Goal: Contribute content: Add original content to the website for others to see

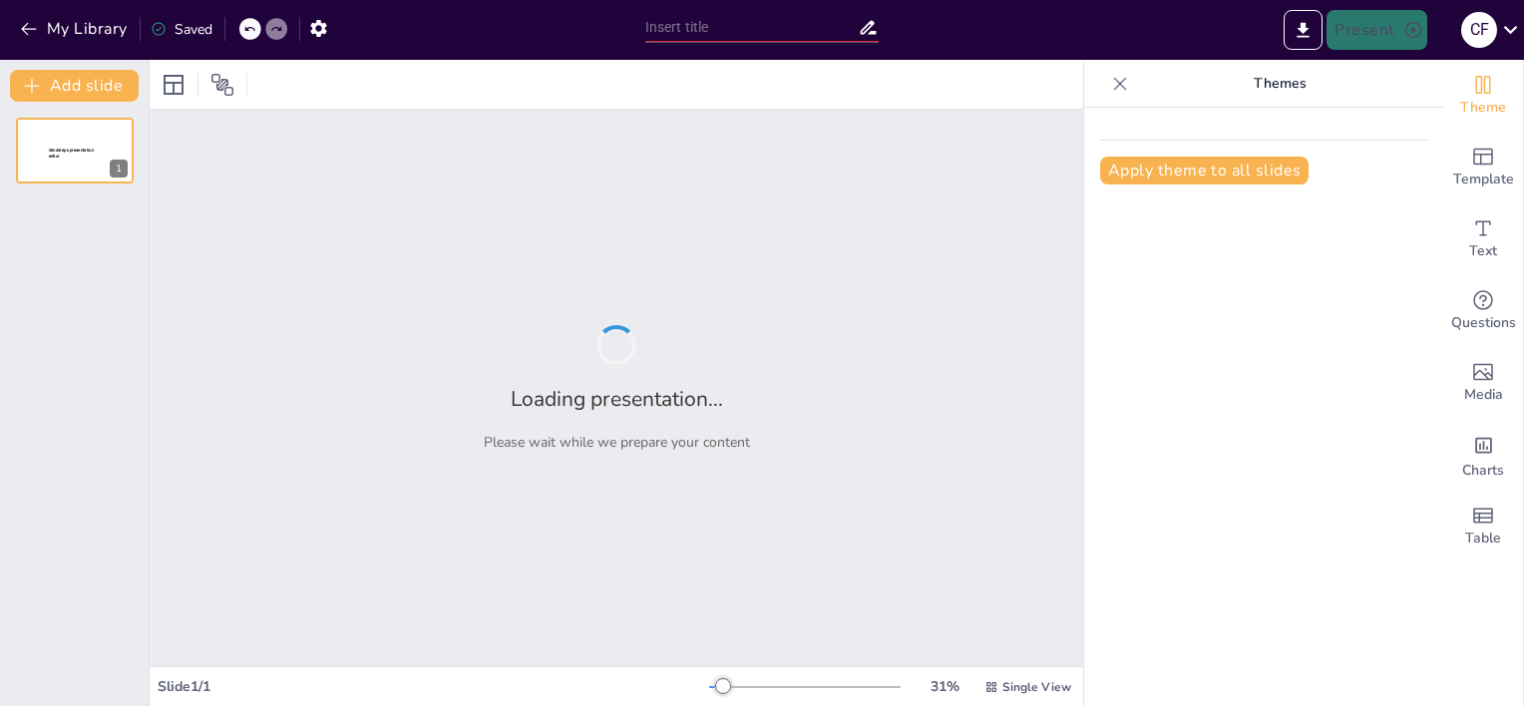
type input "Bridging Cultures: Your Strategic Partner in Chinese Animation Acquisition"
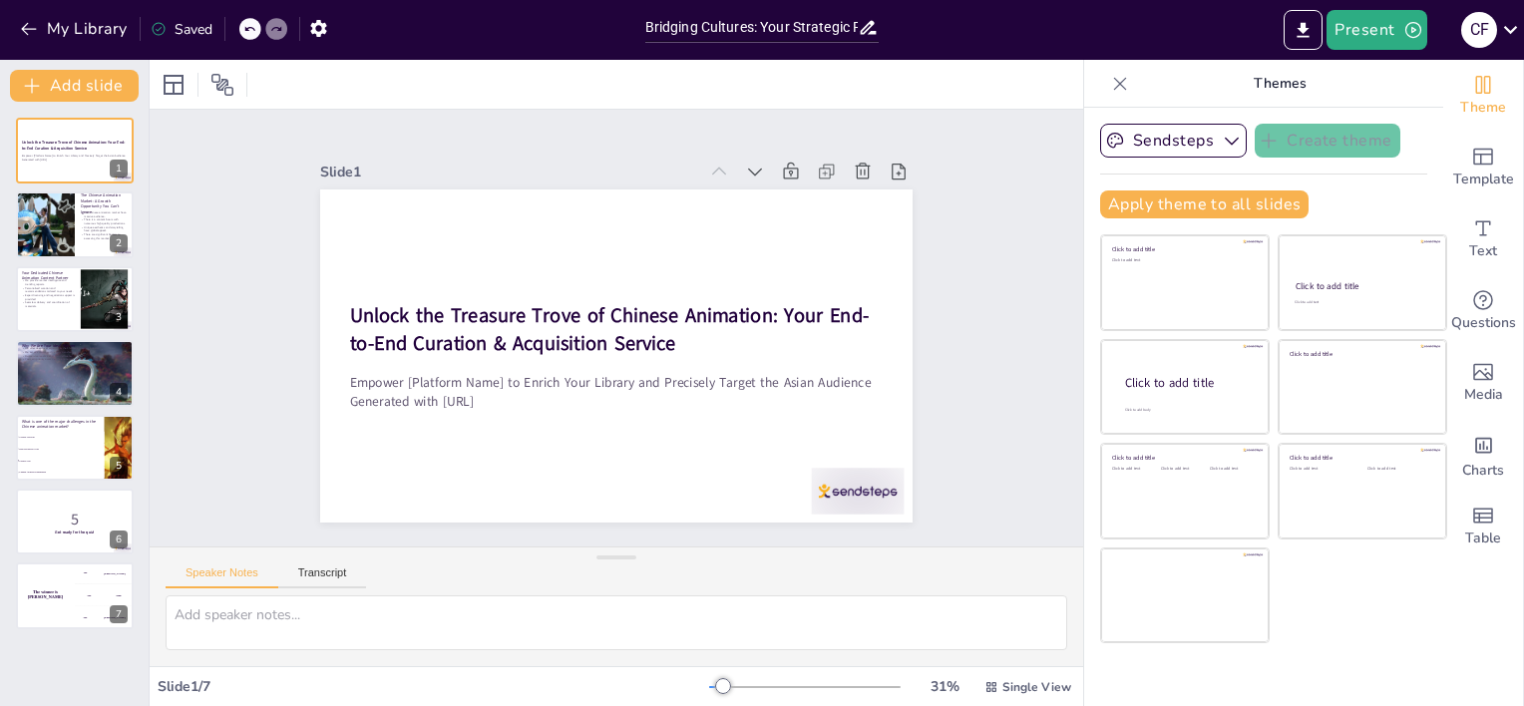
click at [1005, 371] on div "Slide 1 Unlock the Treasure Trove of Chinese Animation: Your End-to-End Curatio…" at bounding box center [617, 328] width 1004 height 621
checkbox input "true"
click at [102, 207] on div at bounding box center [102, 209] width 53 height 24
type textarea "The size of the audience in the Chinese animation market is significant, making…"
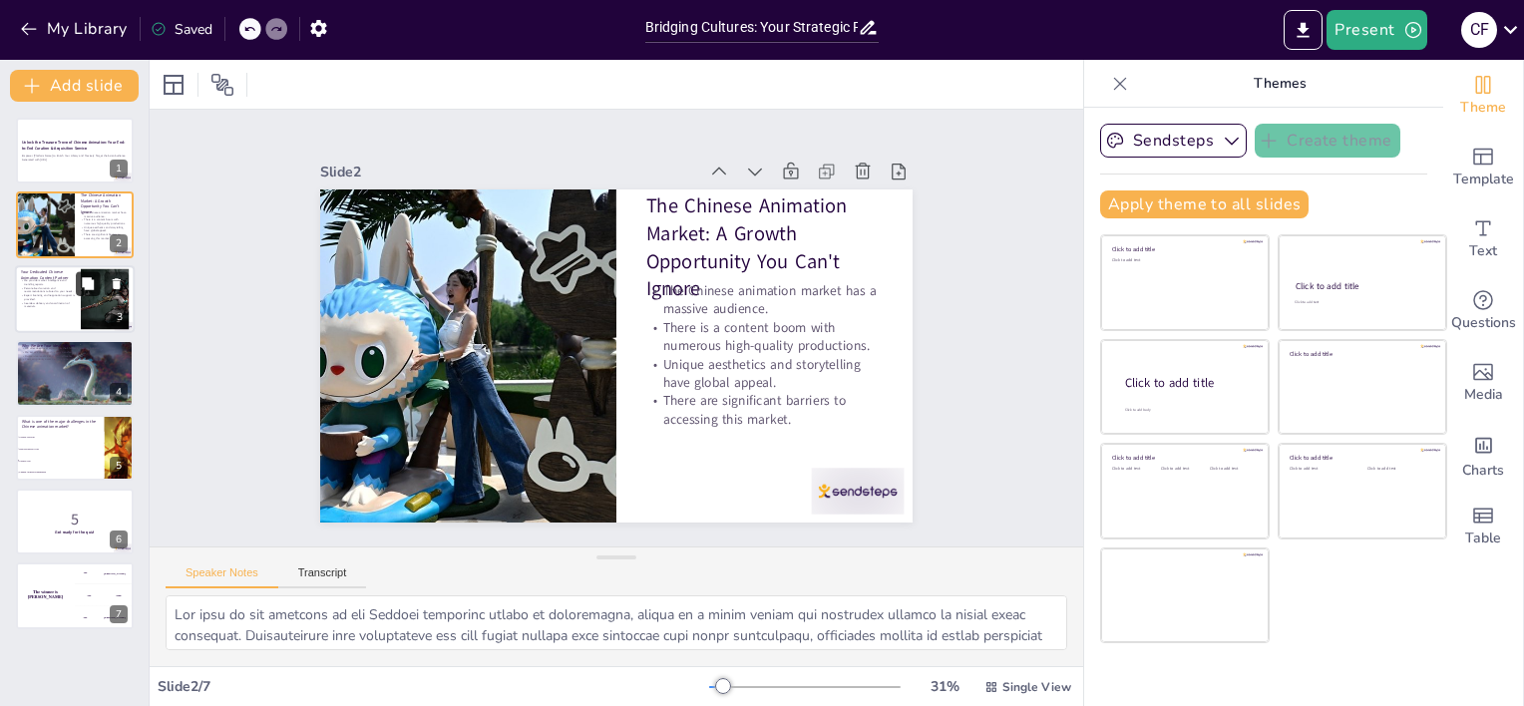
checkbox input "true"
click at [88, 283] on icon at bounding box center [88, 283] width 12 height 12
type textarea "Our market intelligence services are vital for keeping our partners informed ab…"
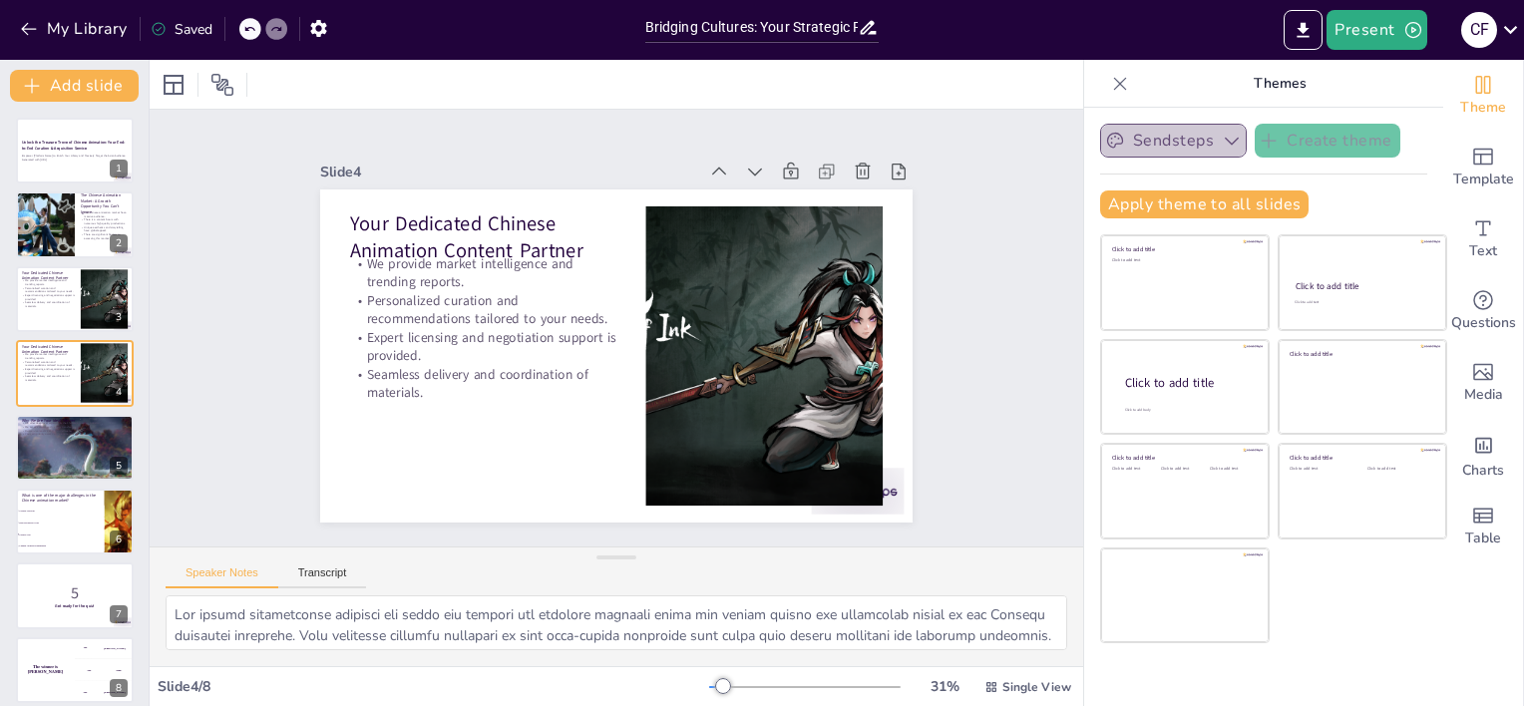
click at [1222, 146] on icon "button" at bounding box center [1232, 141] width 20 height 20
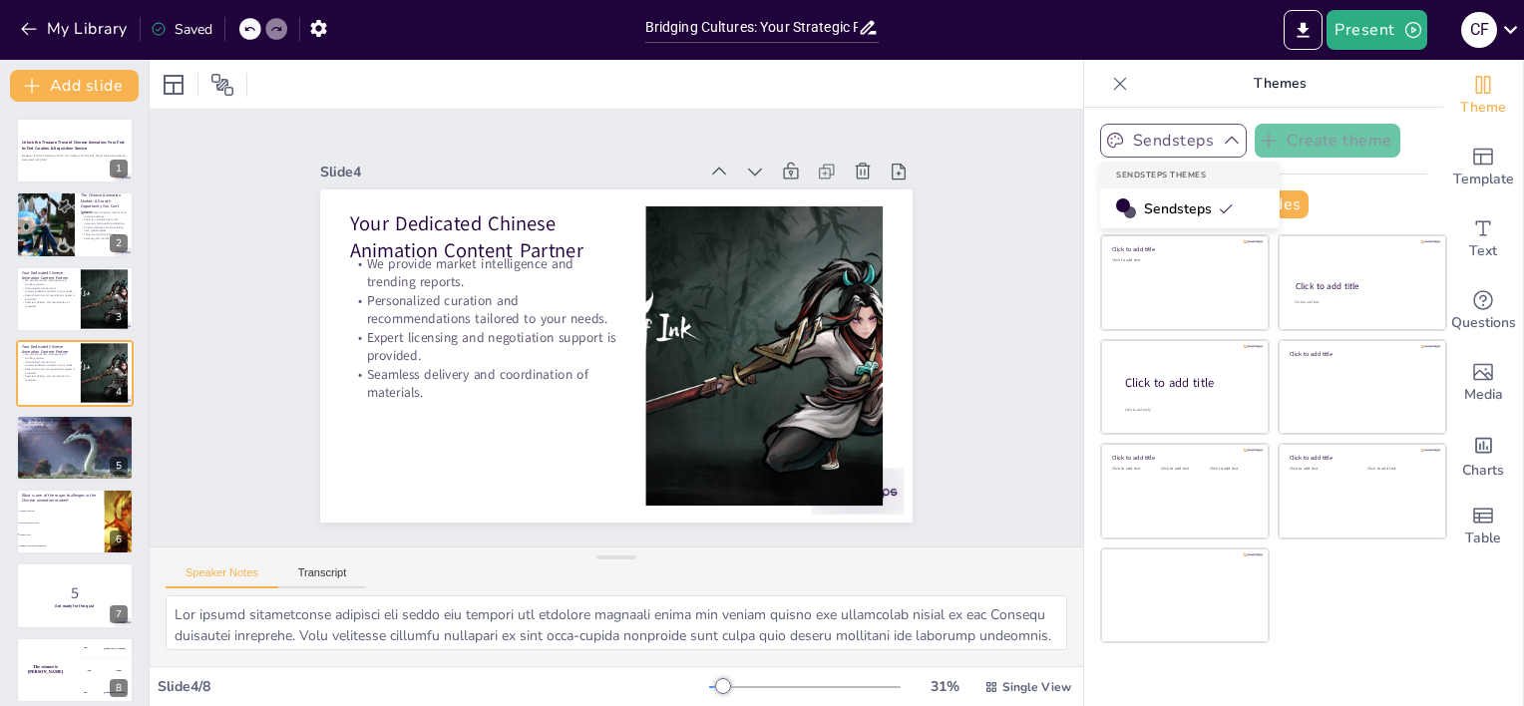
click at [1222, 146] on icon "button" at bounding box center [1232, 141] width 20 height 20
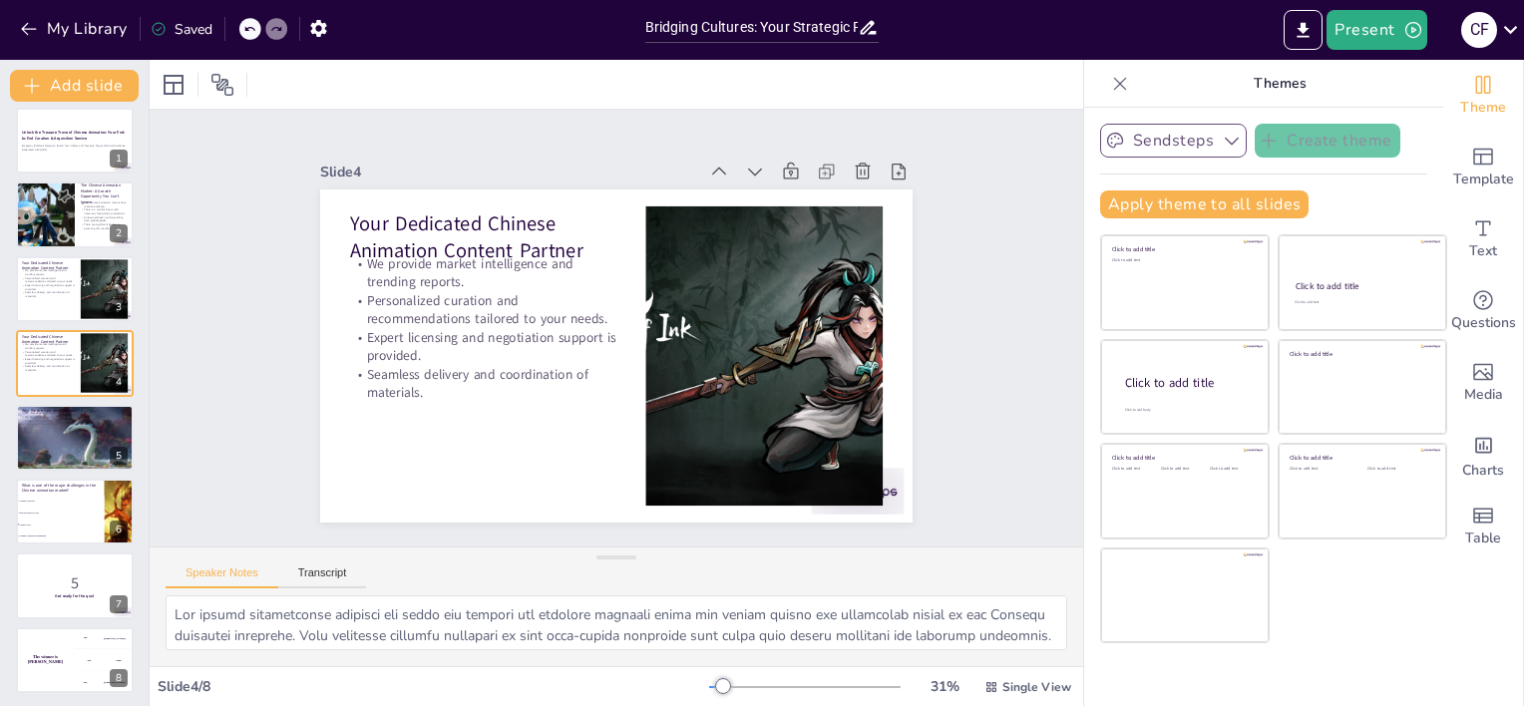
scroll to position [12, 0]
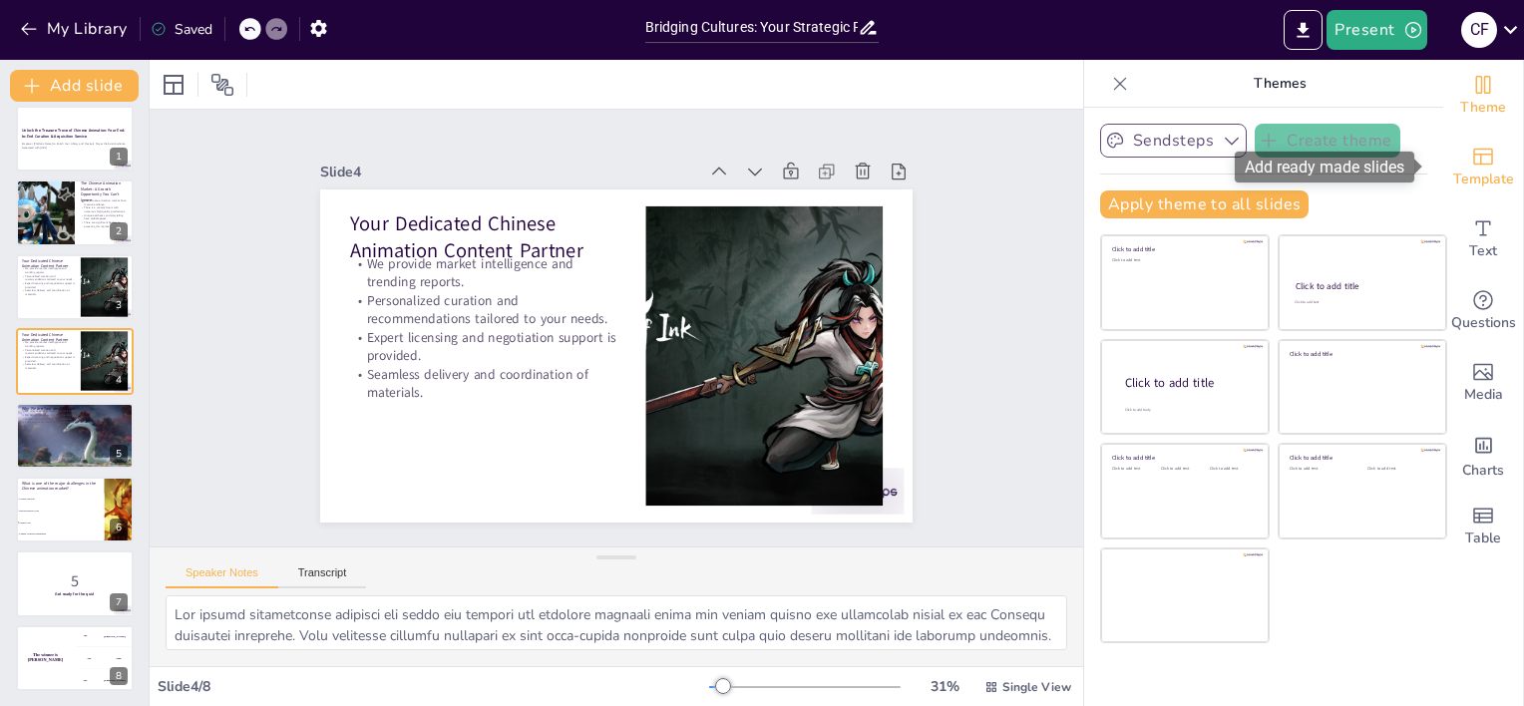
click at [1480, 180] on span "Template" at bounding box center [1483, 180] width 61 height 22
checkbox input "true"
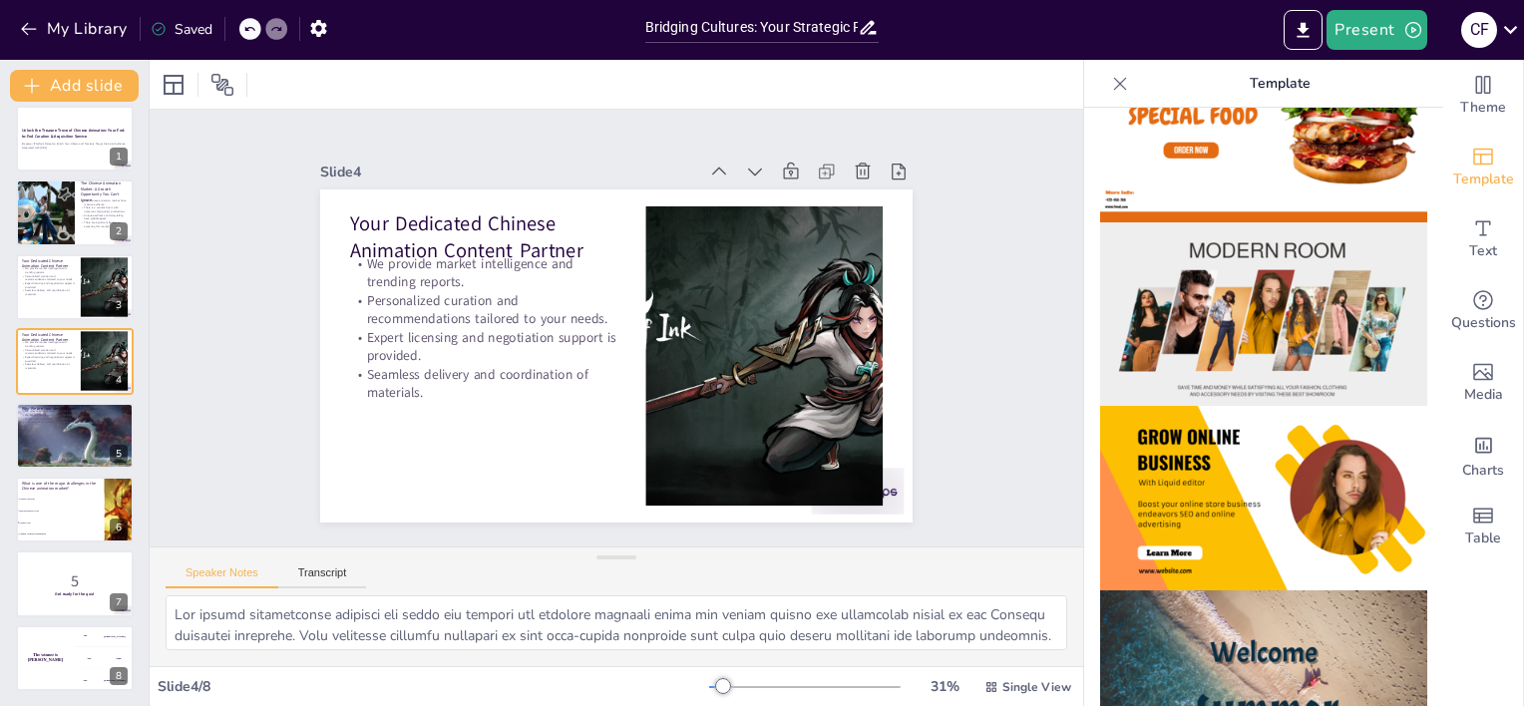
scroll to position [235, 0]
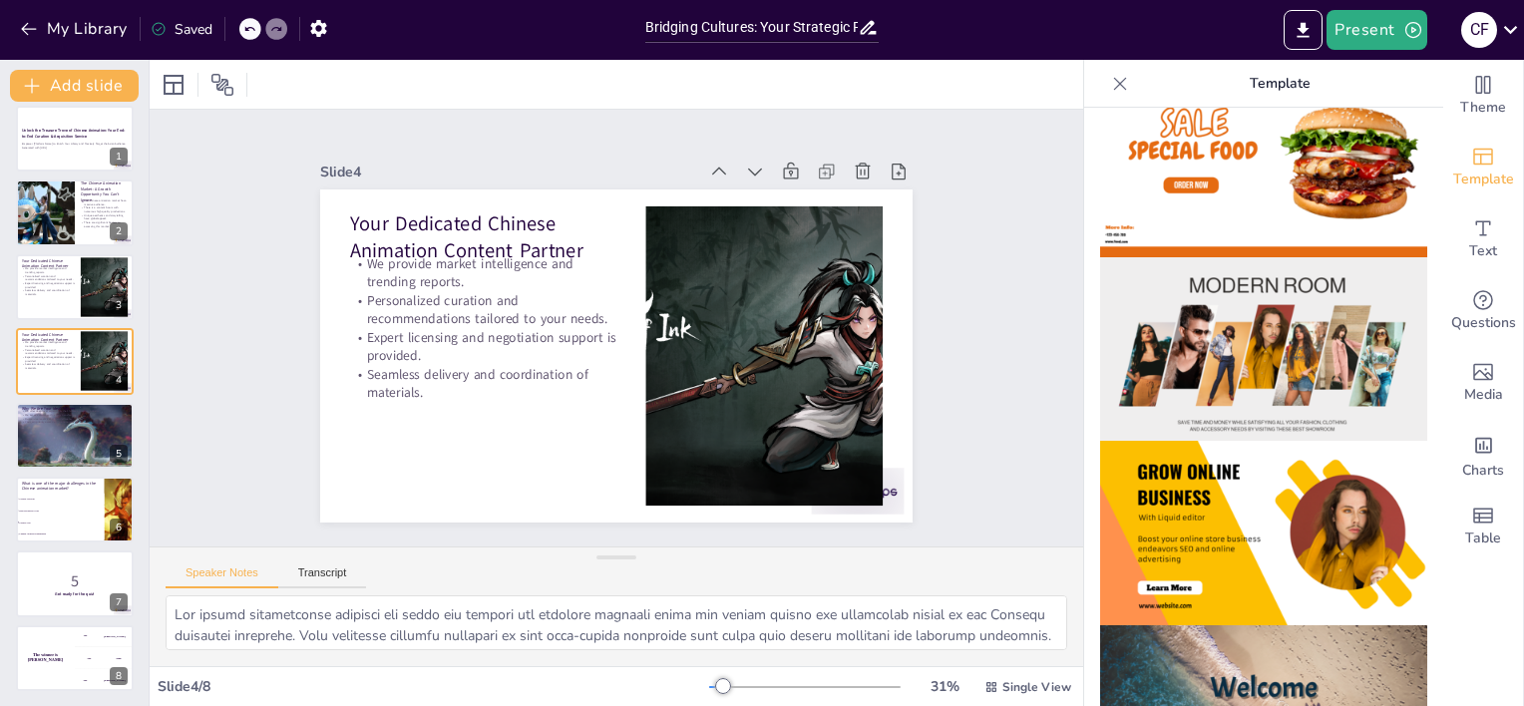
click at [1248, 471] on img at bounding box center [1263, 533] width 327 height 185
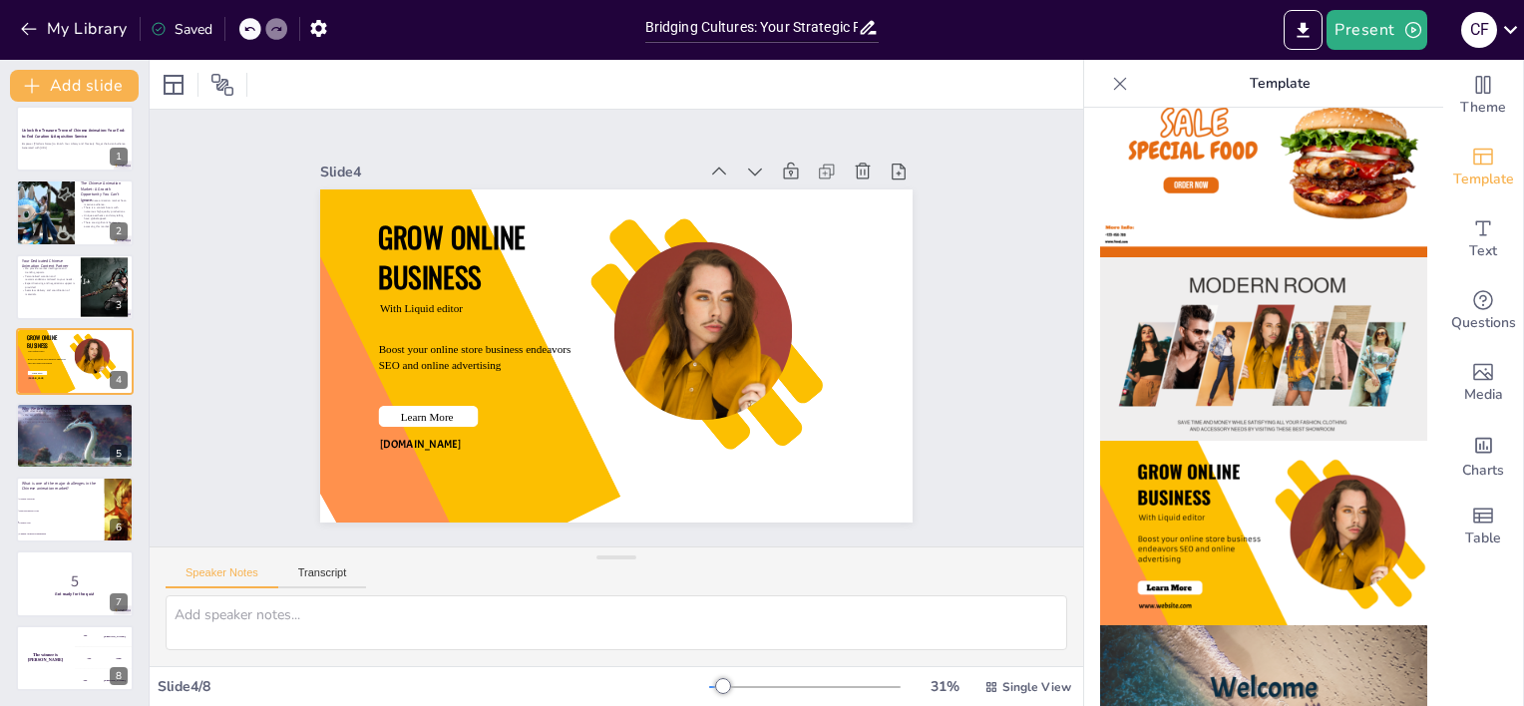
checkbox input "true"
click at [255, 25] on icon at bounding box center [249, 29] width 12 height 12
type textarea "The size of the audience in the Chinese animation market is significant, making…"
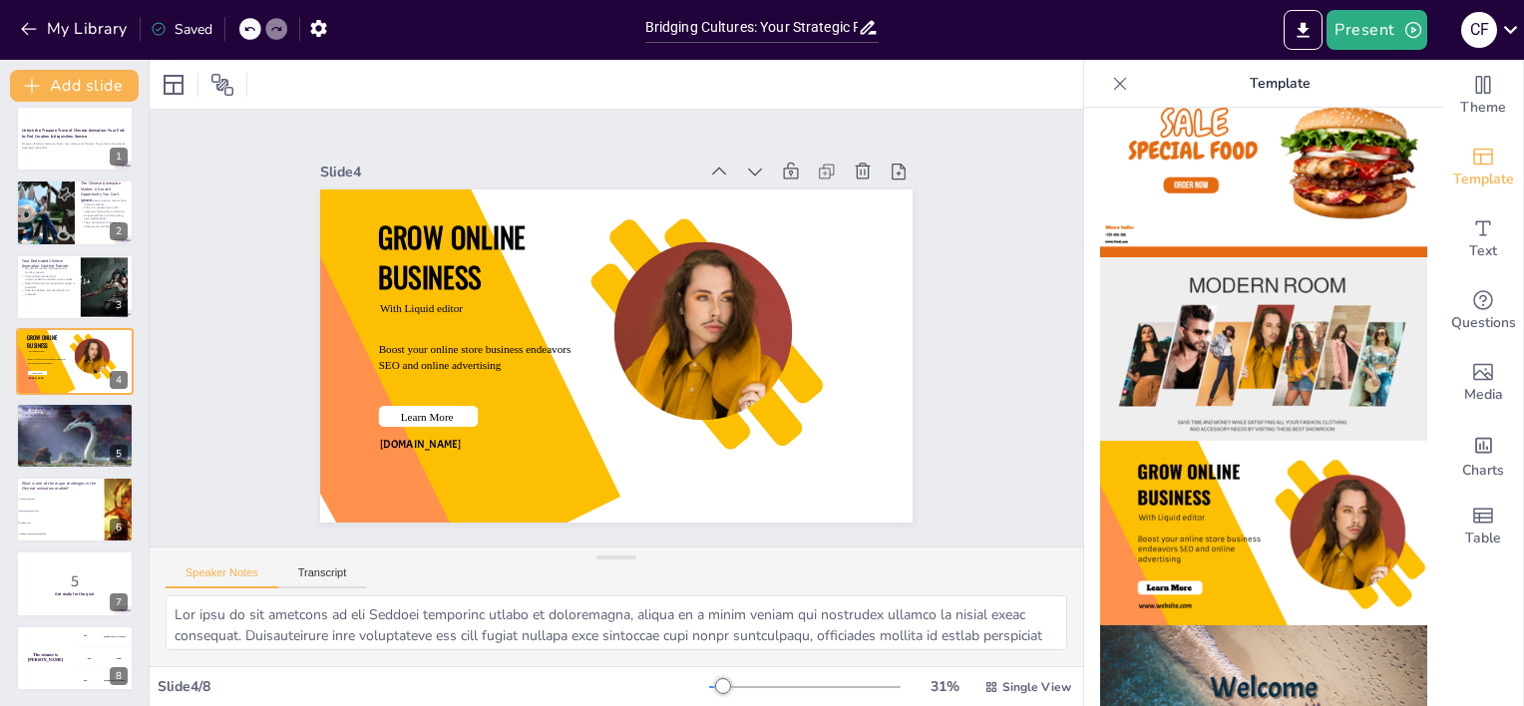
scroll to position [0, 0]
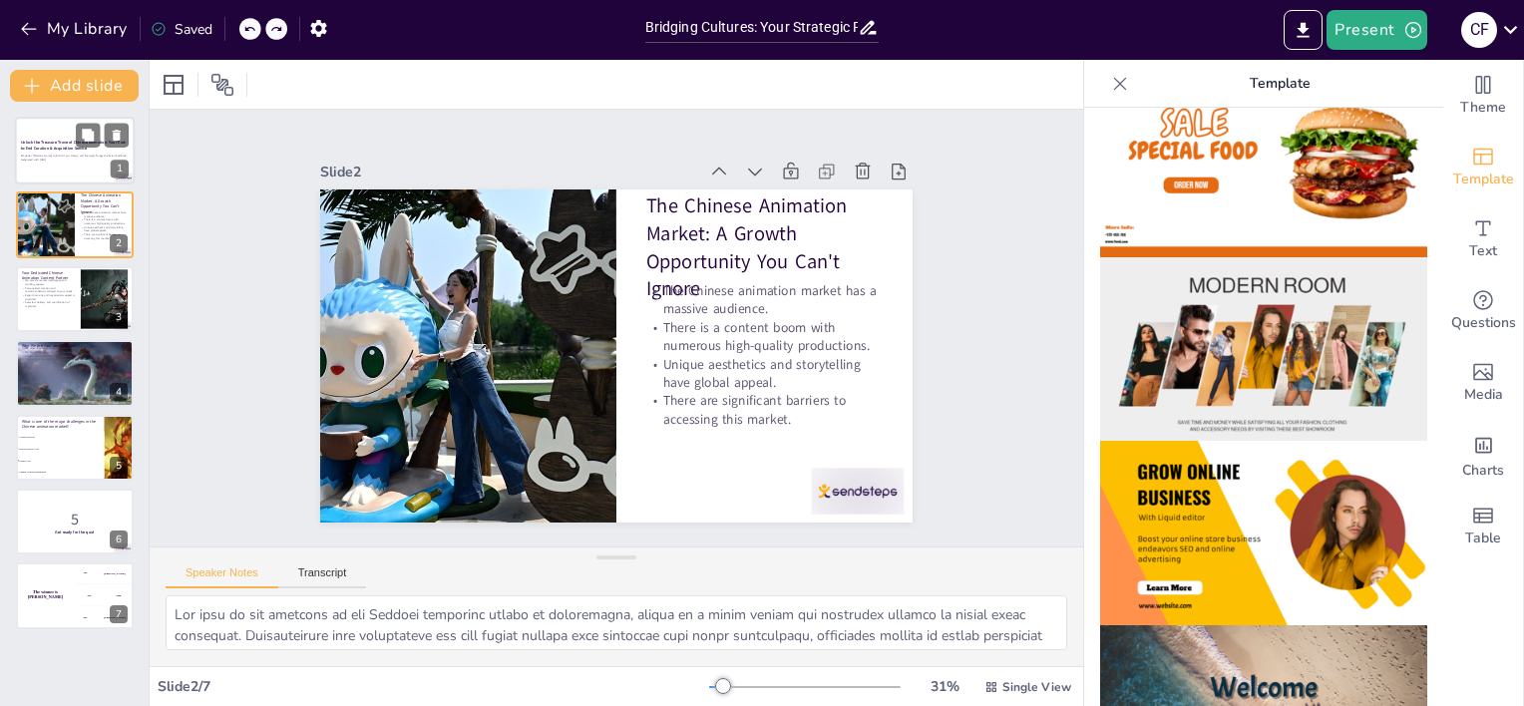
checkbox input "true"
click at [60, 142] on strong "Unlock the Treasure Trove of Chinese Animation: Your End-to-End Curation & Acqu…" at bounding box center [73, 145] width 105 height 11
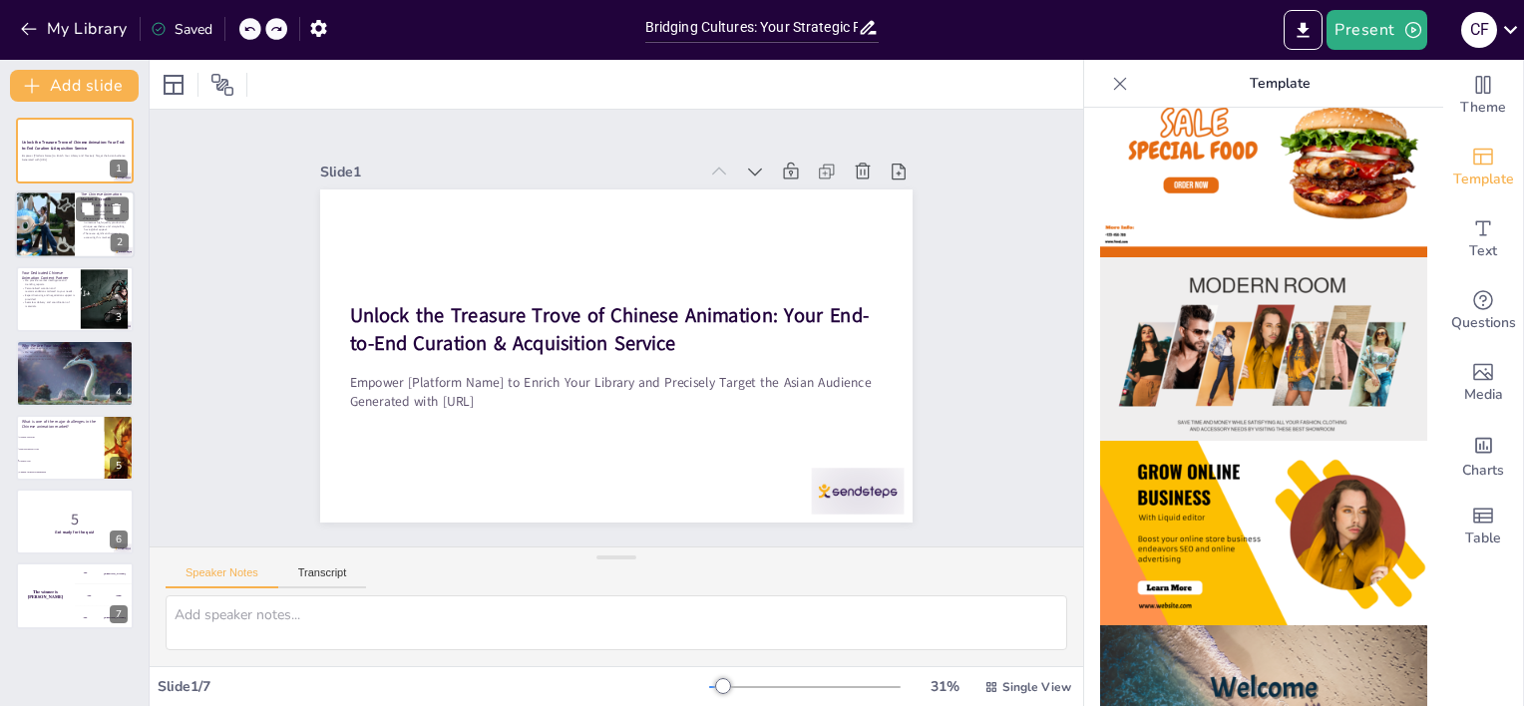
checkbox input "true"
click at [45, 223] on div at bounding box center [45, 226] width 102 height 68
type textarea "The size of the audience in the Chinese animation market is significant, making…"
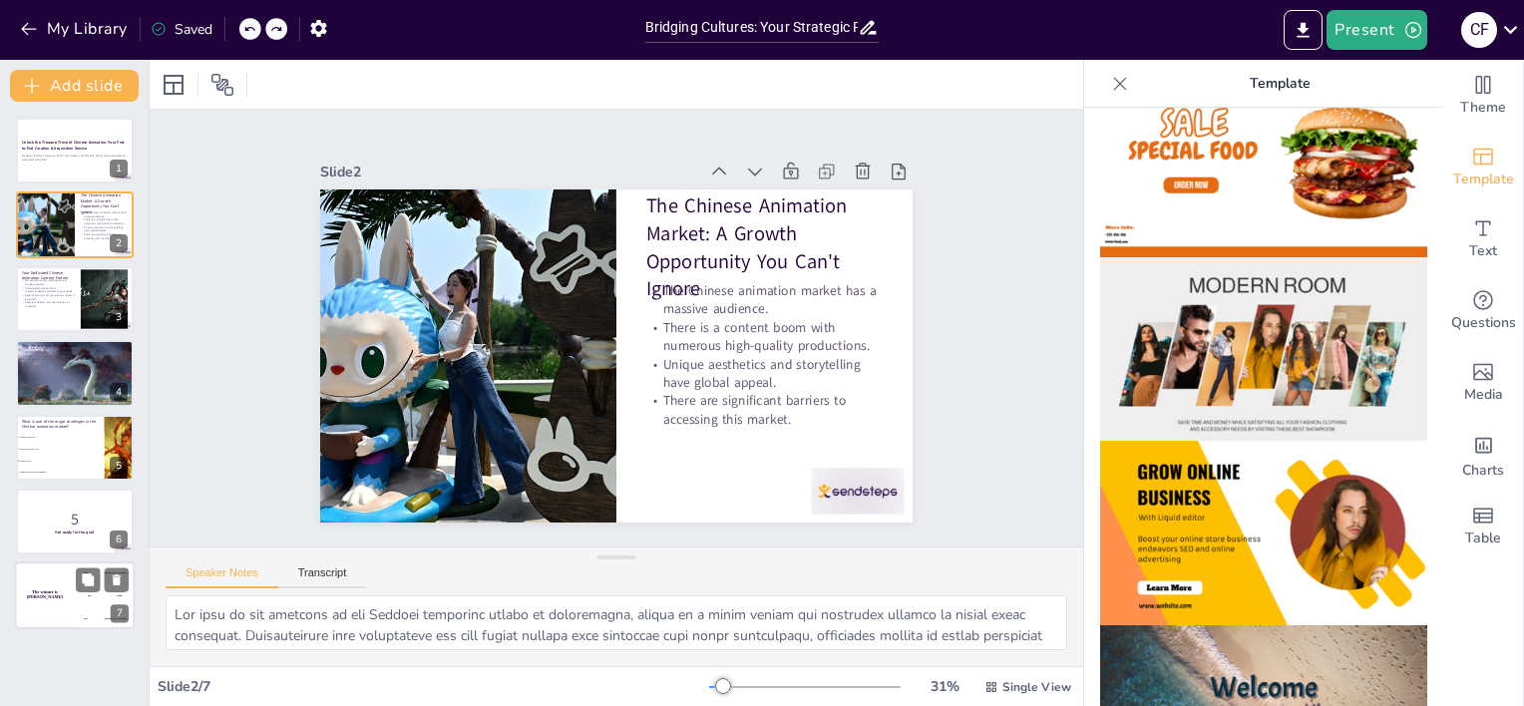
checkbox input "true"
click at [56, 586] on div "The winner is [PERSON_NAME]" at bounding box center [45, 597] width 60 height 68
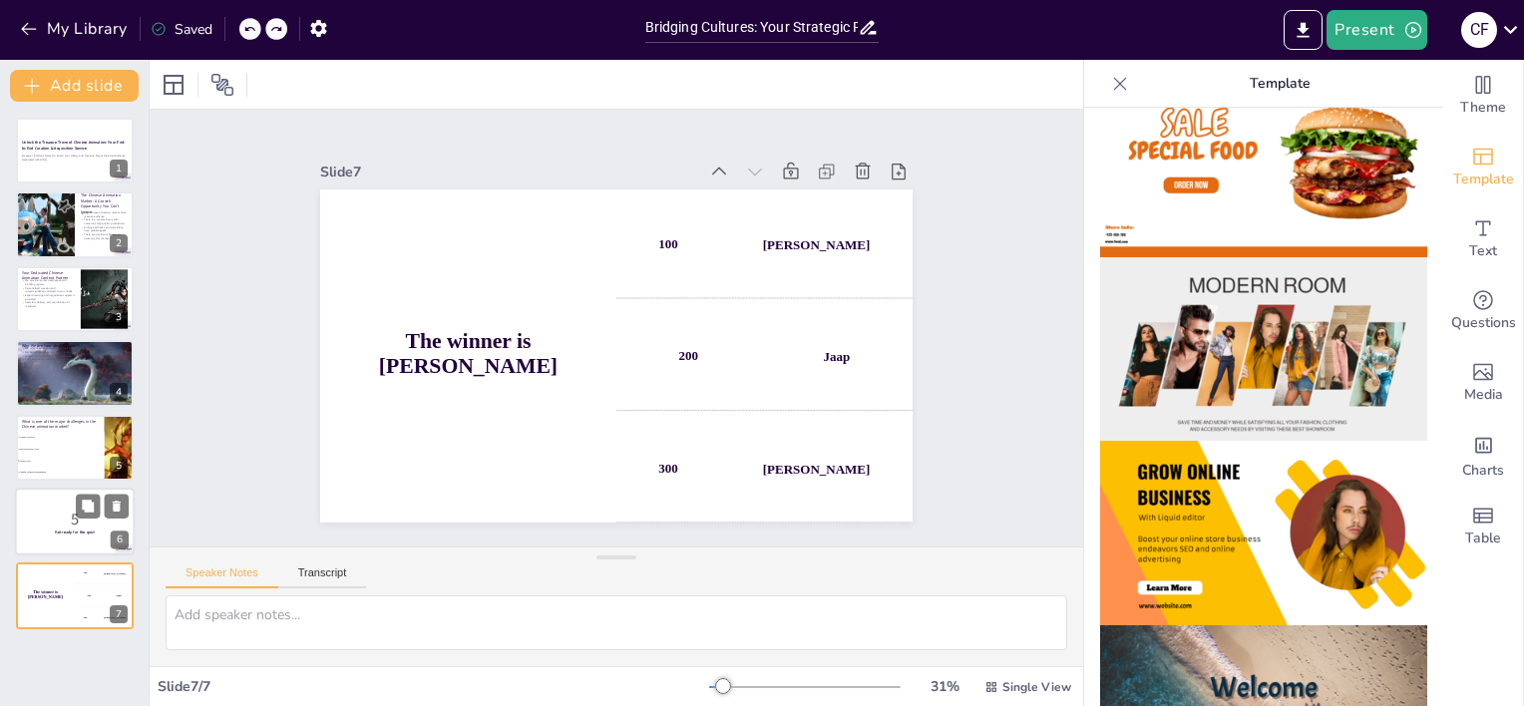
click at [37, 513] on p "5" at bounding box center [75, 520] width 108 height 22
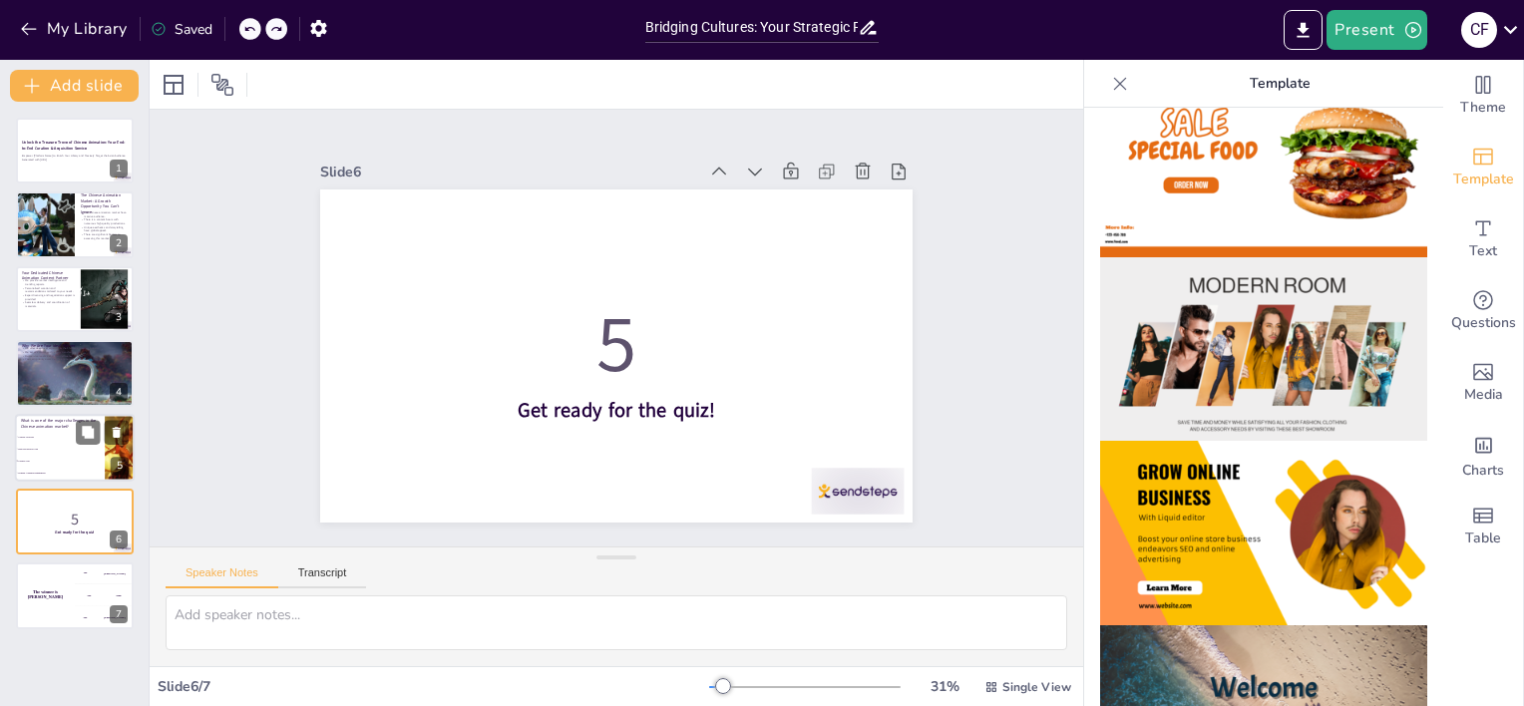
checkbox input "true"
click at [46, 463] on li "Cultural Gap" at bounding box center [60, 461] width 90 height 12
type textarea "The correct answer is "Cultural Gap," as discussed in the slide titled "The Chi…"
checkbox input "true"
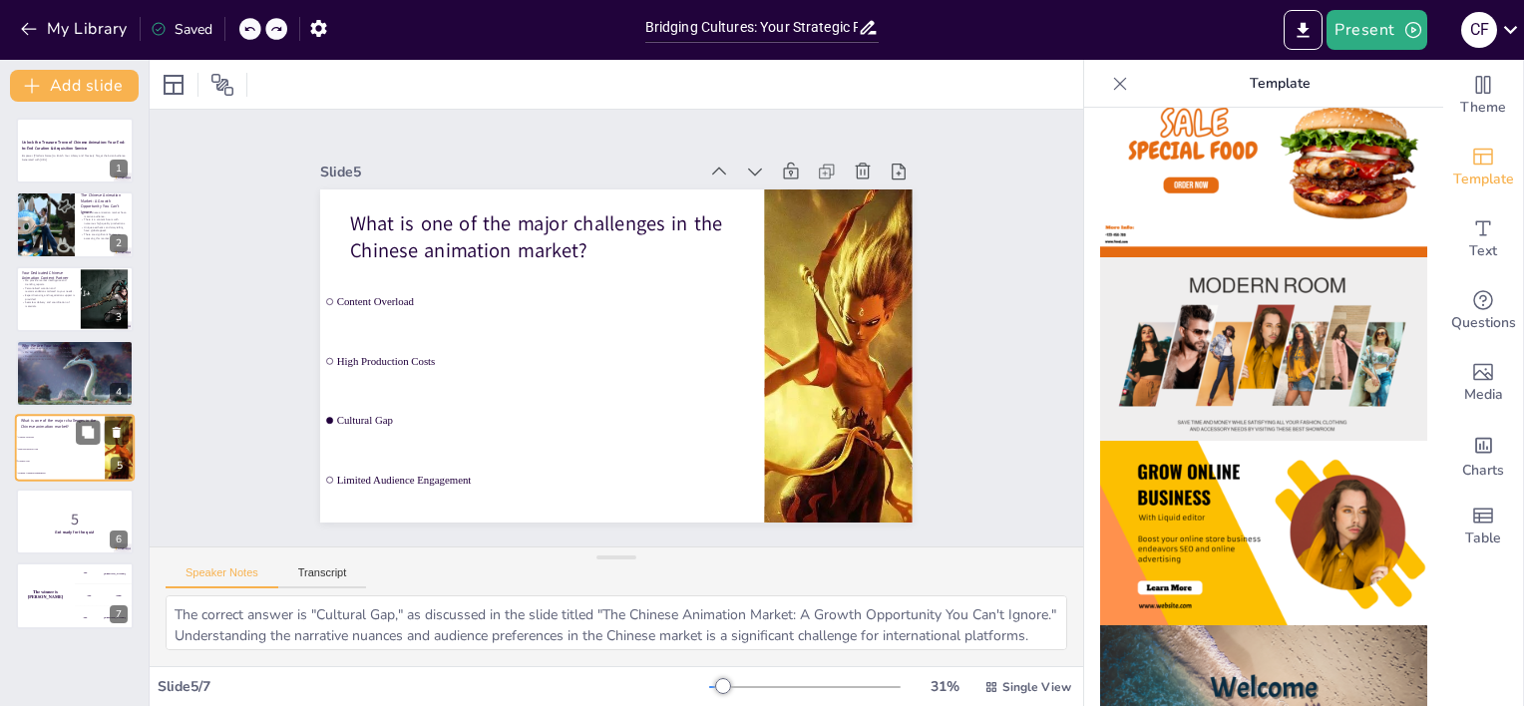
checkbox input "true"
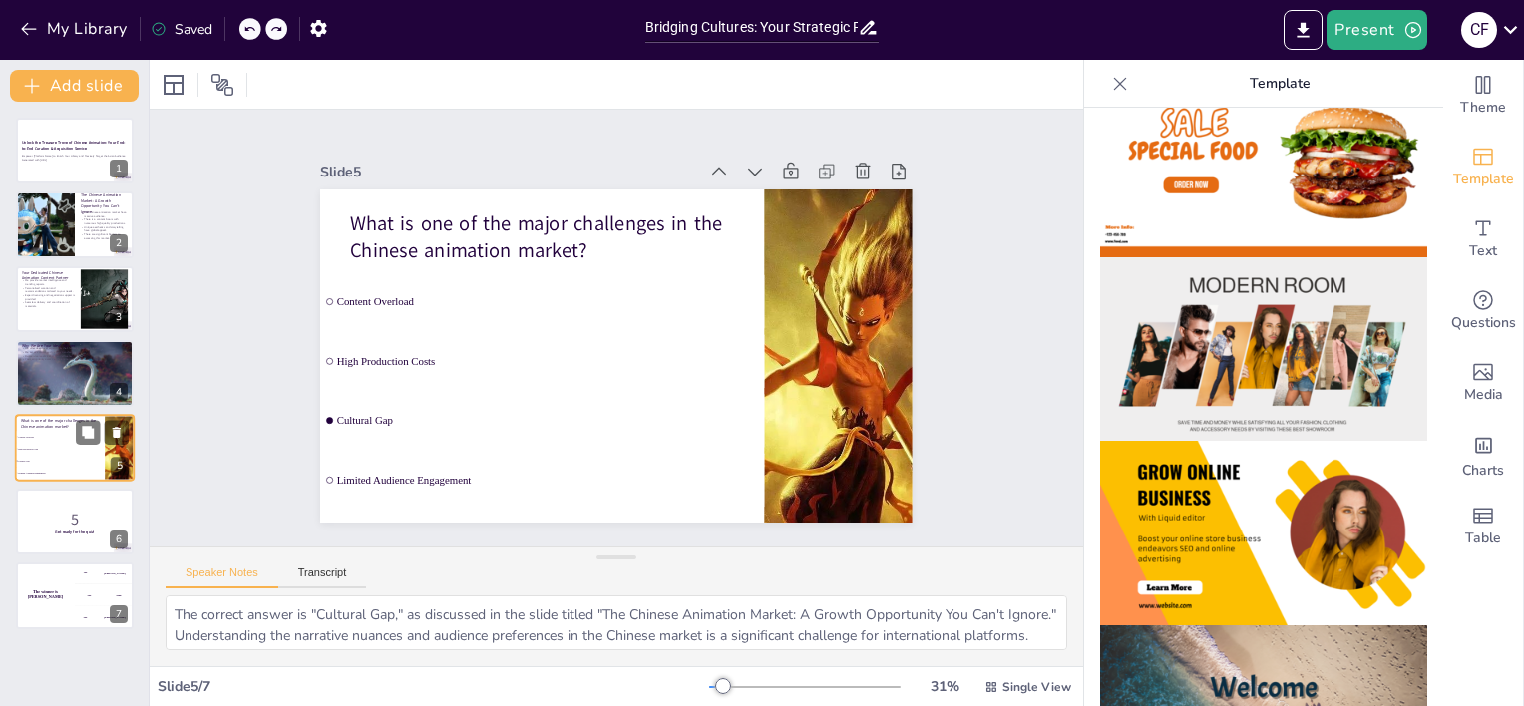
checkbox input "true"
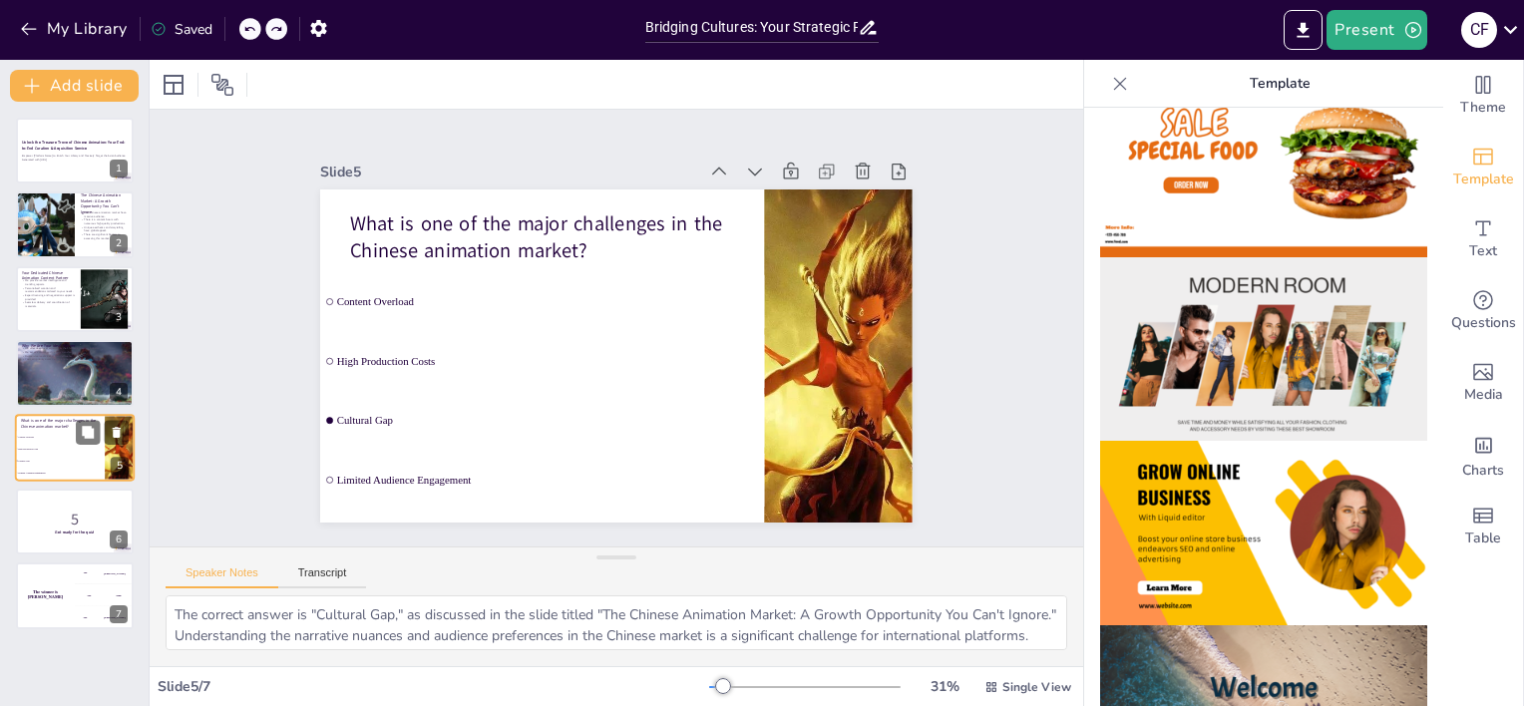
checkbox input "true"
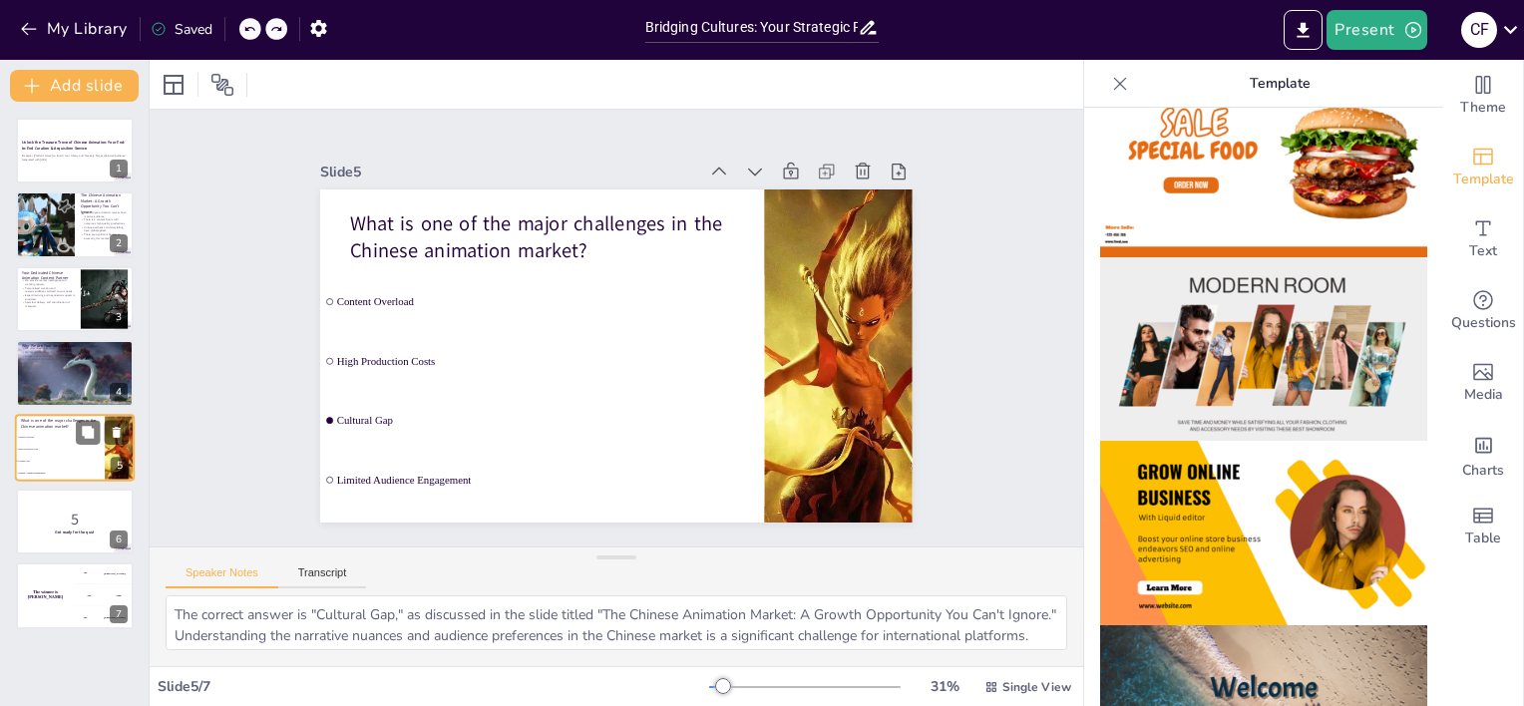
checkbox input "true"
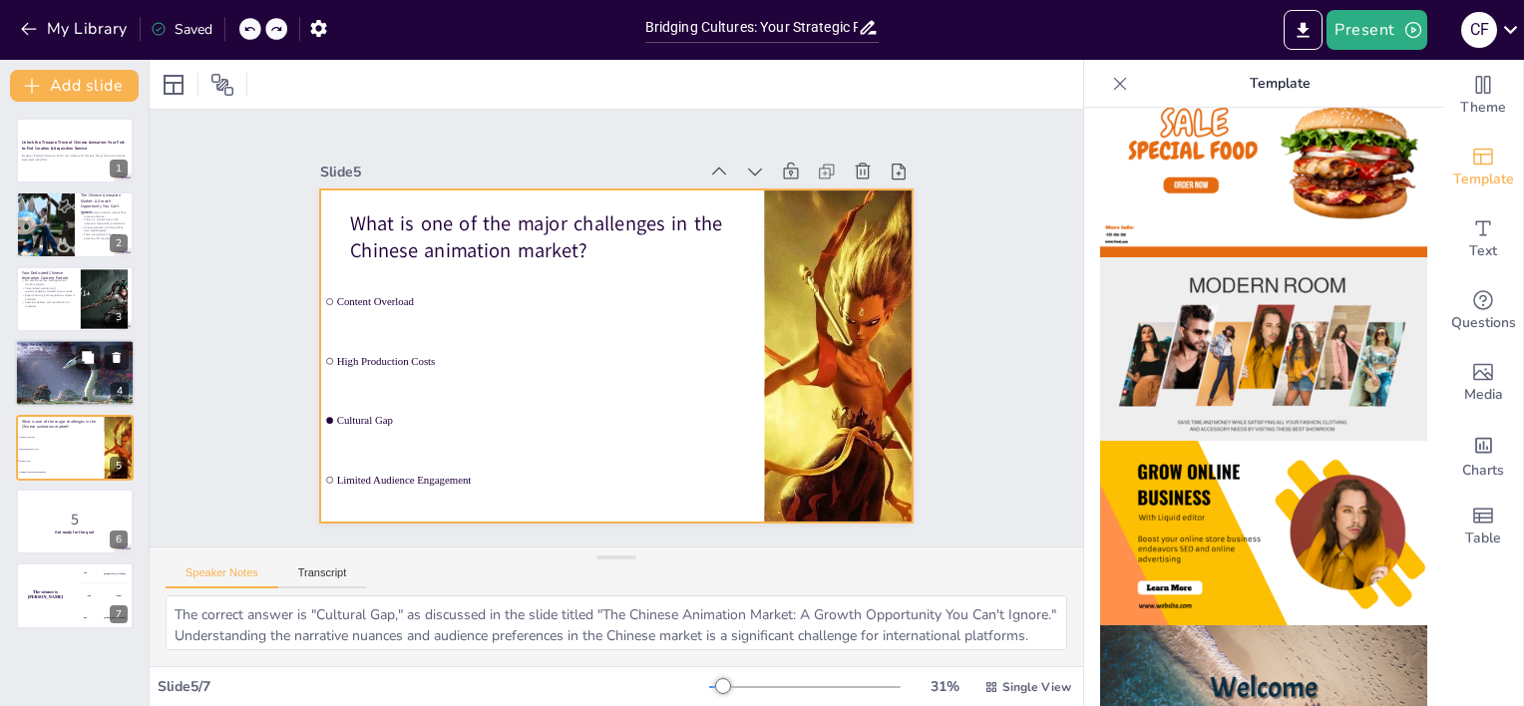
checkbox input "true"
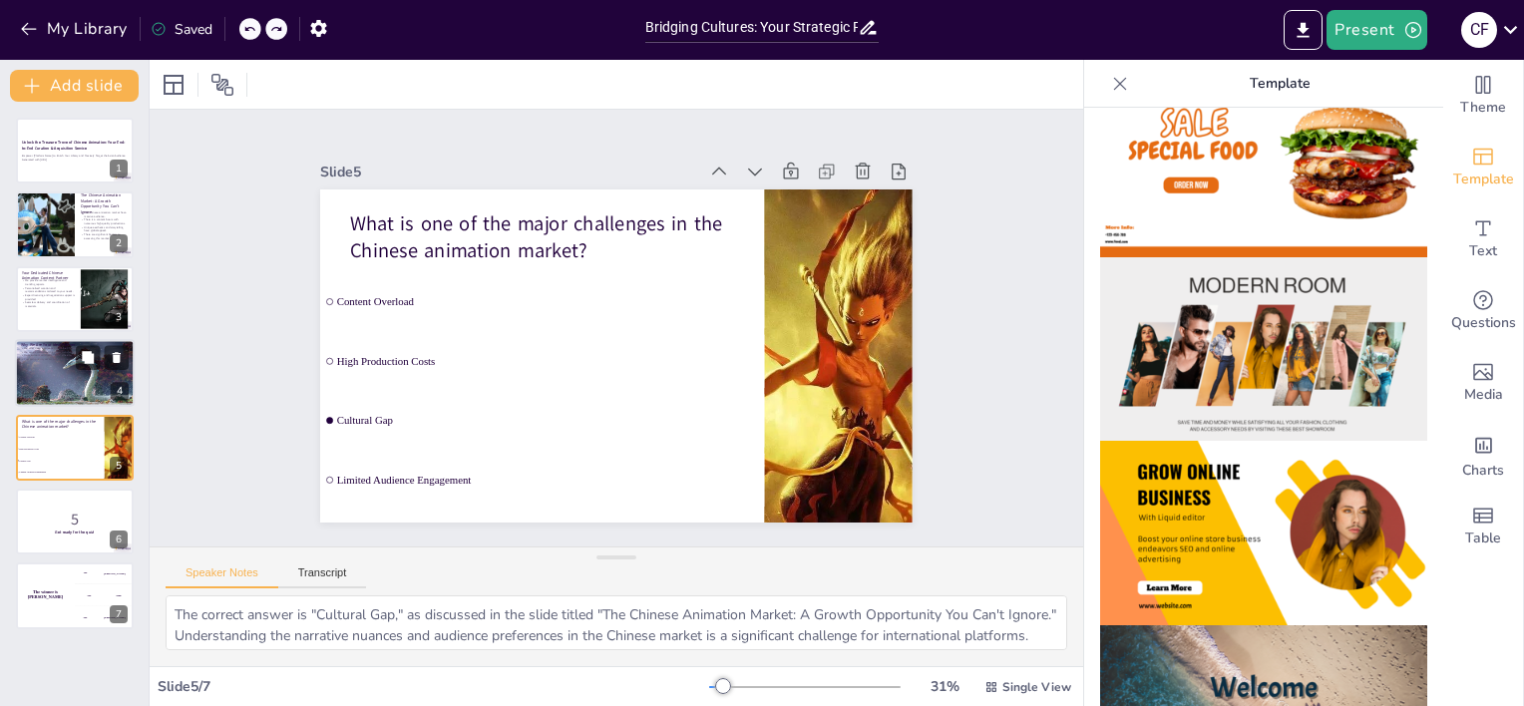
click at [55, 394] on div at bounding box center [74, 373] width 129 height 68
type textarea "Our deep local expertise provides invaluable insights that are often inaccessib…"
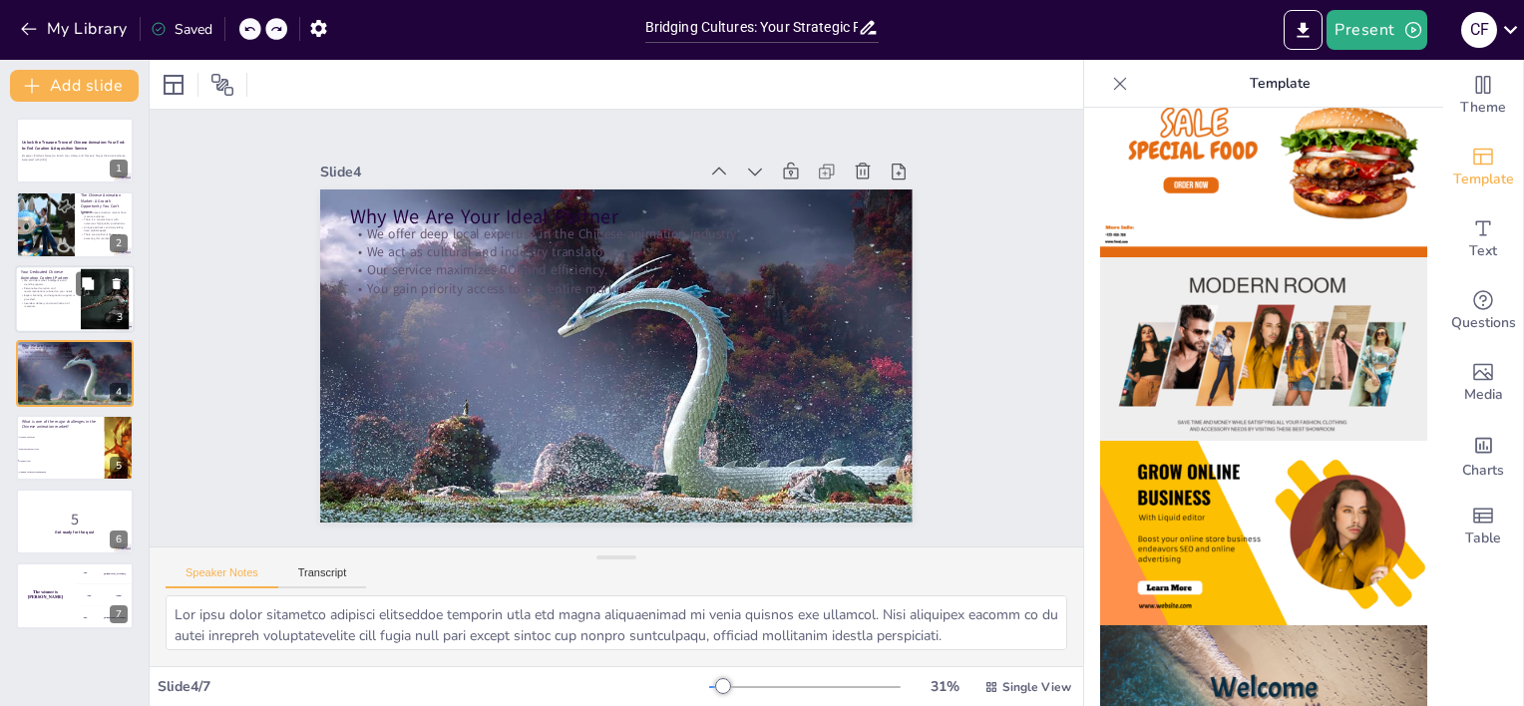
checkbox input "true"
click at [61, 306] on p "Seamless delivery and coordination of materials." at bounding box center [48, 304] width 54 height 7
type textarea "Our market intelligence services are vital for keeping our partners informed ab…"
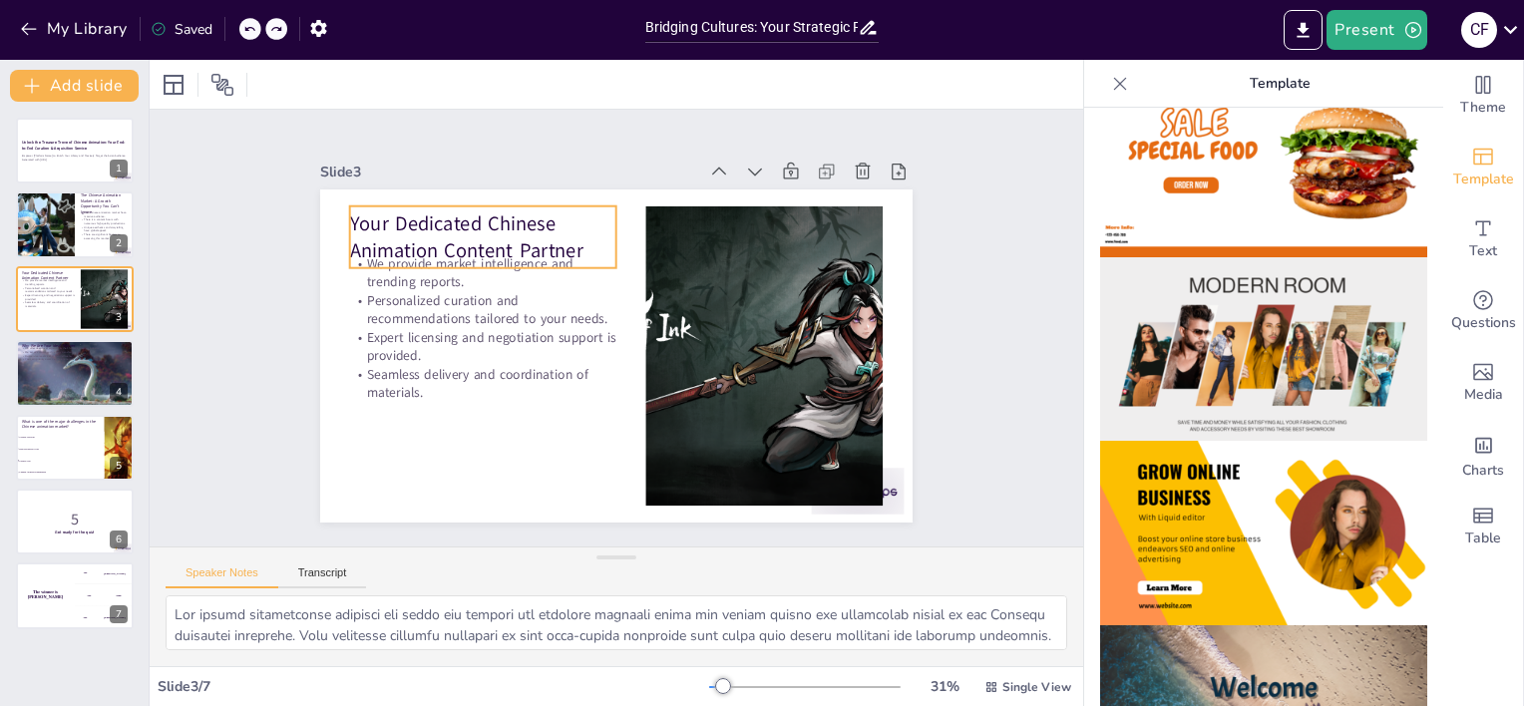
click at [62, 261] on div "Unlock the Treasure Trove of Chinese Animation: Your End-to-End Curation & Acqu…" at bounding box center [74, 374] width 149 height 512
click at [66, 185] on div "Unlock the Treasure Trove of Chinese Animation: Your End-to-End Curation & Acqu…" at bounding box center [74, 374] width 149 height 512
checkbox input "true"
click at [60, 148] on strong "Unlock the Treasure Trove of Chinese Animation: Your End-to-End Curation & Acqu…" at bounding box center [73, 145] width 105 height 11
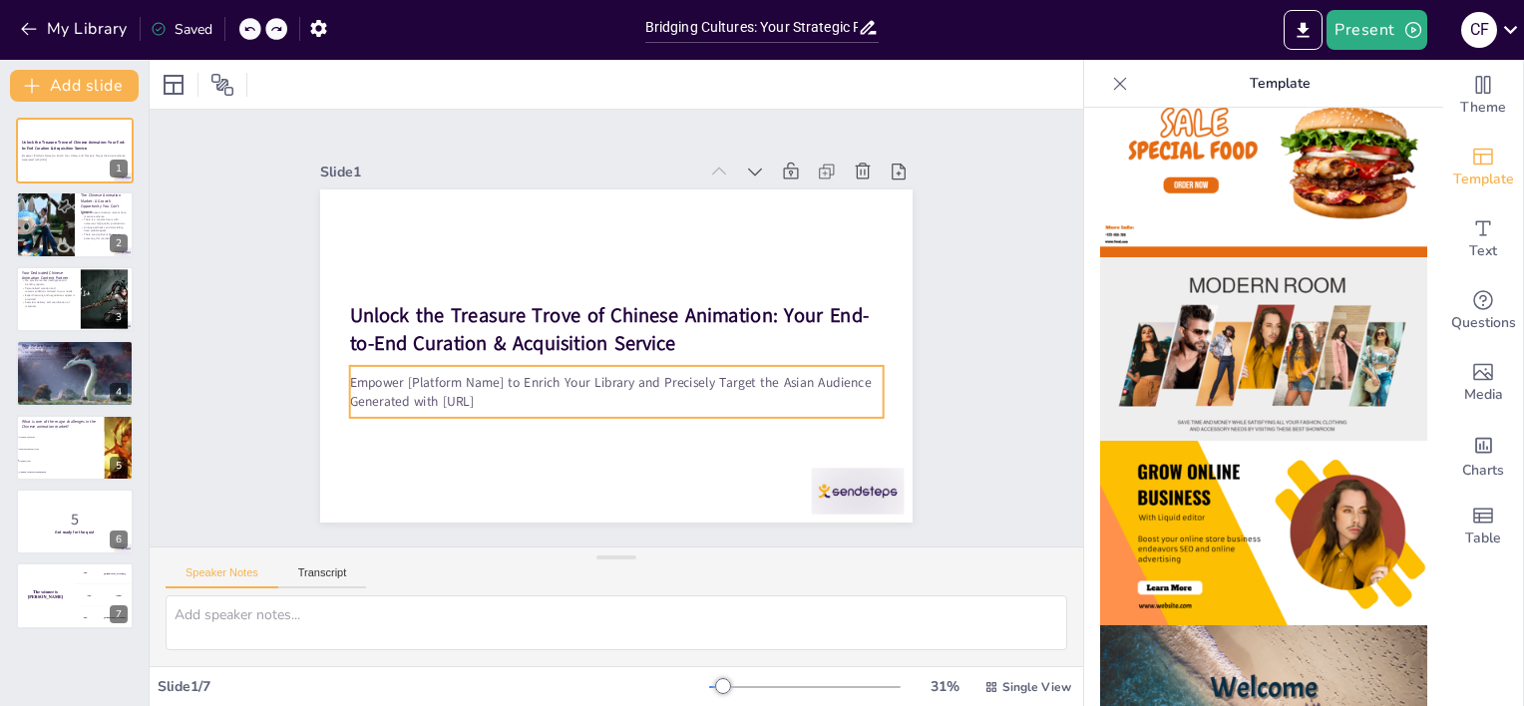
checkbox input "true"
